Goal: Task Accomplishment & Management: Use online tool/utility

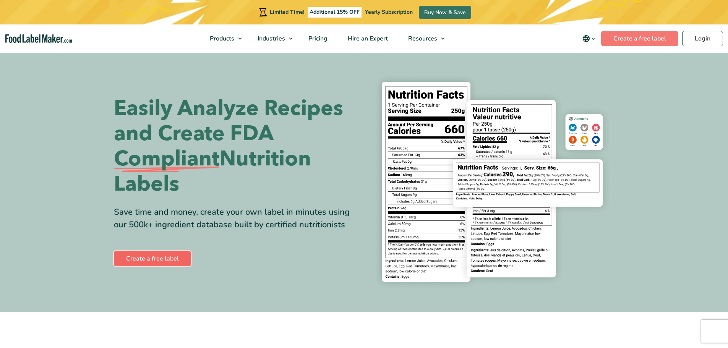
click at [141, 259] on link "Create a free label" at bounding box center [152, 258] width 77 height 15
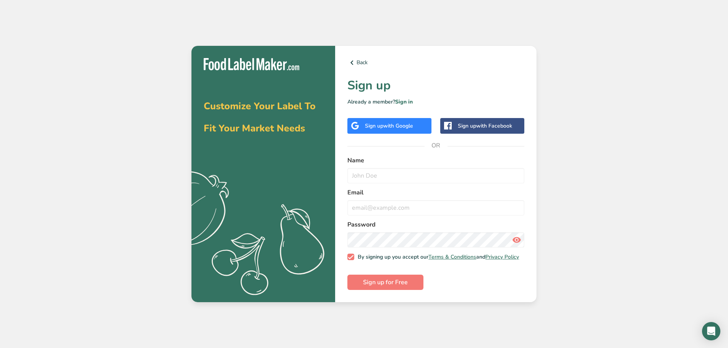
click at [406, 122] on span "with Google" at bounding box center [398, 125] width 30 height 7
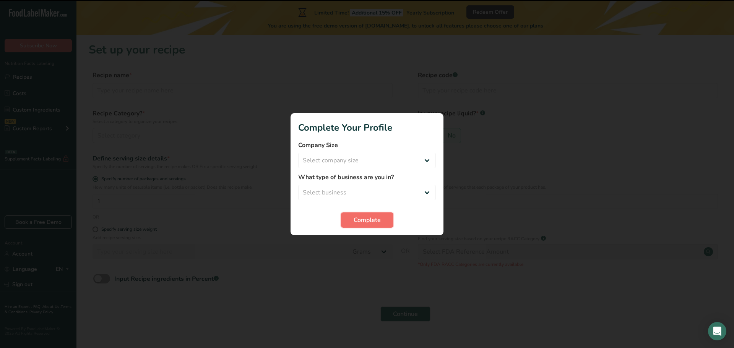
click at [380, 221] on span "Complete" at bounding box center [366, 220] width 27 height 9
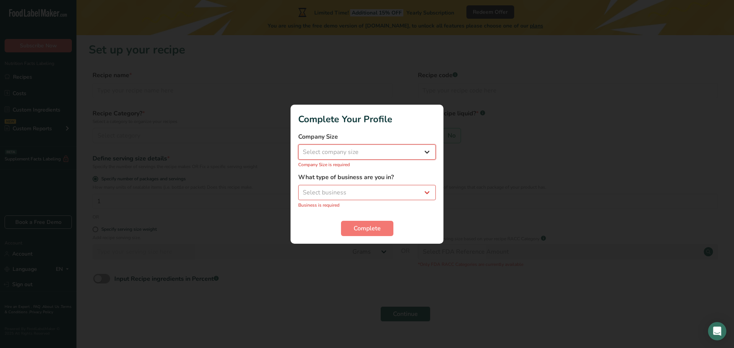
click at [374, 153] on select "Select company size Fewer than 10 Employees 10 to 50 Employees 51 to 500 Employ…" at bounding box center [367, 151] width 138 height 15
select select "1"
click at [298, 148] on select "Select company size Fewer than 10 Employees 10 to 50 Employees 51 to 500 Employ…" at bounding box center [367, 151] width 138 height 15
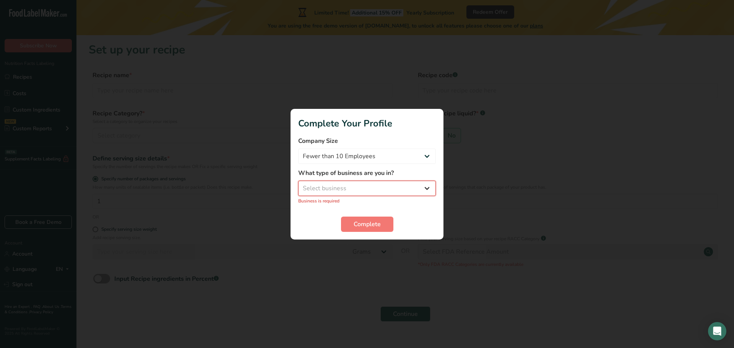
click at [375, 185] on select "Select business Packaged Food Manufacturer Restaurant & Cafe Bakery Meal Plans …" at bounding box center [367, 188] width 138 height 15
select select "1"
click at [298, 185] on select "Select business Packaged Food Manufacturer Restaurant & Cafe Bakery Meal Plans …" at bounding box center [367, 188] width 138 height 15
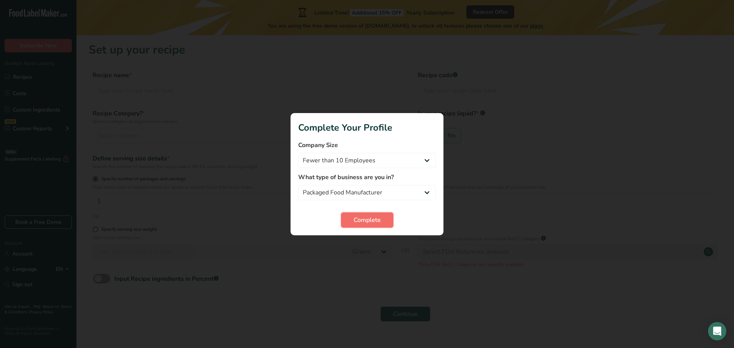
click at [374, 214] on button "Complete" at bounding box center [367, 219] width 52 height 15
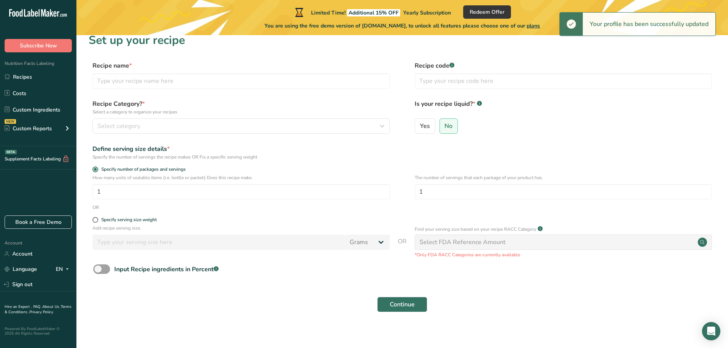
scroll to position [15, 0]
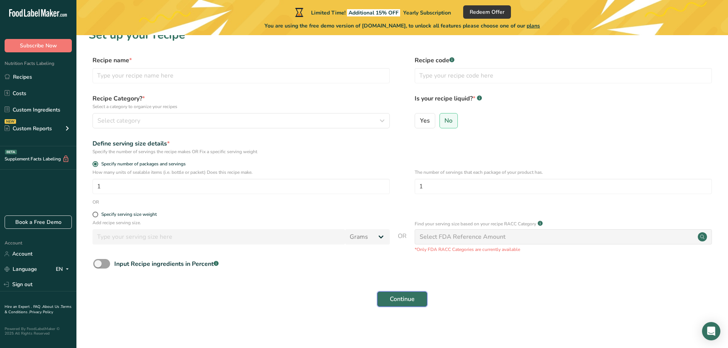
click at [404, 298] on span "Continue" at bounding box center [402, 299] width 25 height 9
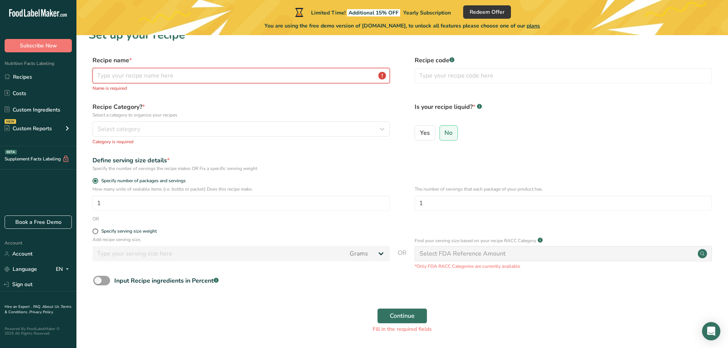
click at [250, 77] on input "text" at bounding box center [240, 75] width 297 height 15
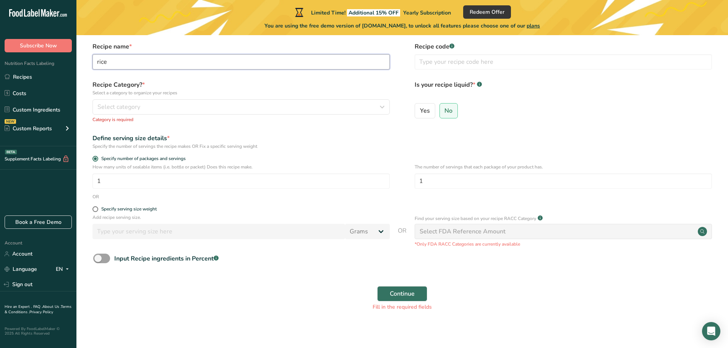
scroll to position [33, 0]
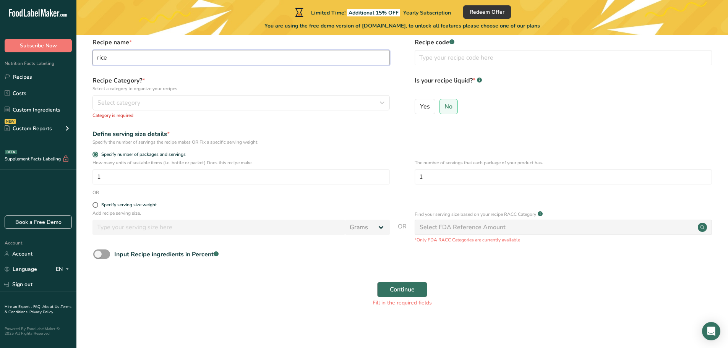
type input "rice"
click at [384, 285] on button "Continue" at bounding box center [402, 289] width 50 height 15
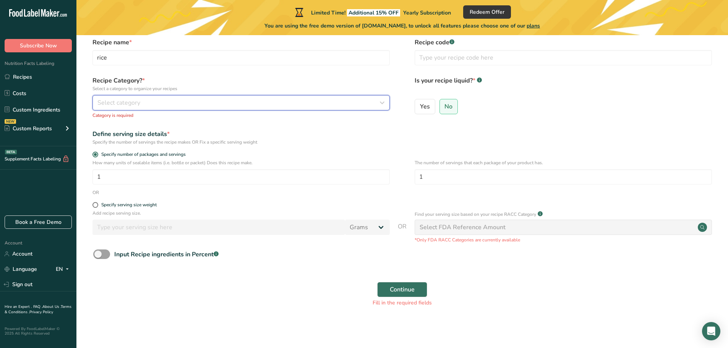
click at [225, 98] on div "Select category" at bounding box center [238, 102] width 283 height 9
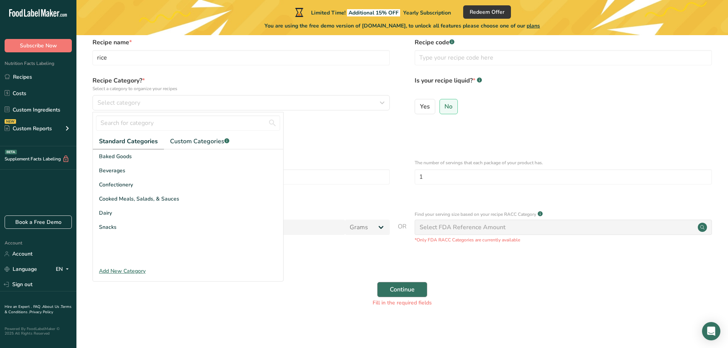
drag, startPoint x: 154, startPoint y: 152, endPoint x: 381, endPoint y: 293, distance: 266.7
click at [155, 154] on div "Baked Goods" at bounding box center [188, 156] width 190 height 14
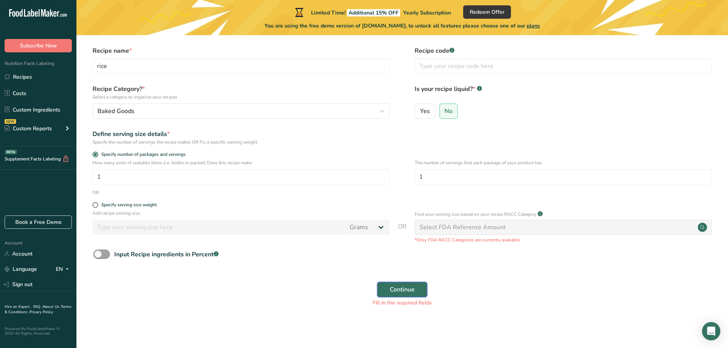
click at [408, 290] on span "Continue" at bounding box center [402, 289] width 25 height 9
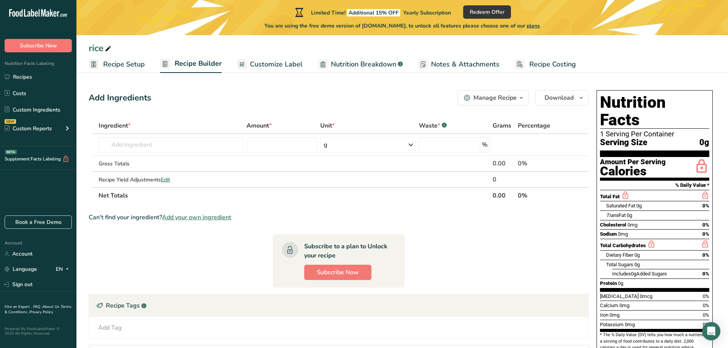
click at [285, 60] on span "Customize Label" at bounding box center [276, 64] width 53 height 10
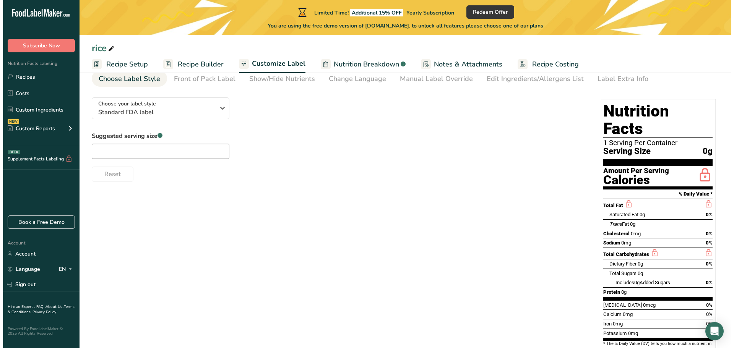
scroll to position [56, 0]
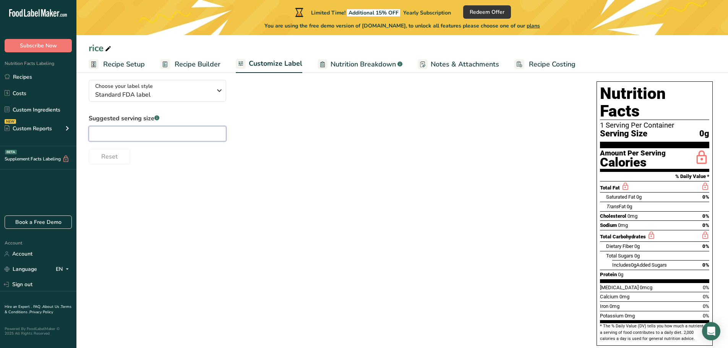
click at [162, 127] on input "text" at bounding box center [158, 133] width 138 height 15
type input "20 g"
click at [312, 203] on div "Choose your label style Standard FDA label USA (FDA) Standard FDA label Tabular…" at bounding box center [402, 214] width 627 height 280
click at [703, 149] on icon at bounding box center [701, 158] width 15 height 18
